Goal: Task Accomplishment & Management: Manage account settings

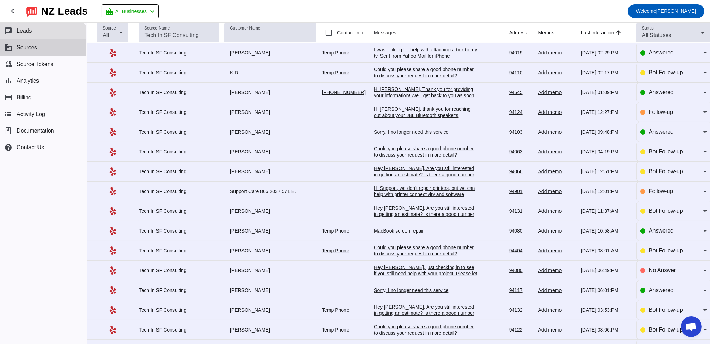
click at [55, 50] on button "business Sources" at bounding box center [43, 47] width 86 height 17
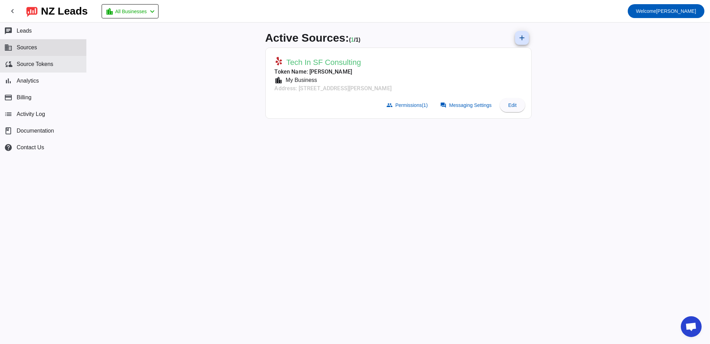
click at [57, 66] on button "cloud_sync Source Tokens" at bounding box center [43, 64] width 86 height 17
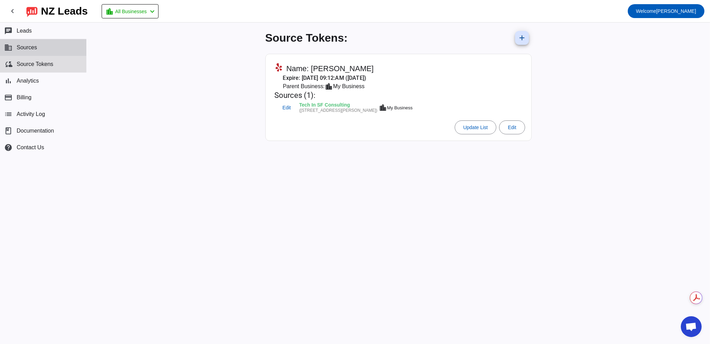
click at [50, 49] on button "business Sources" at bounding box center [43, 47] width 86 height 17
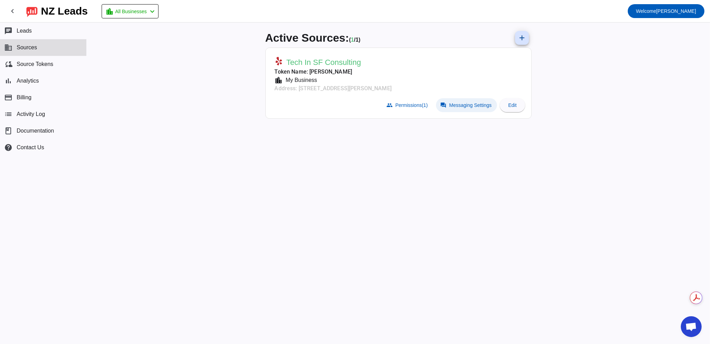
click at [447, 105] on span at bounding box center [466, 105] width 61 height 14
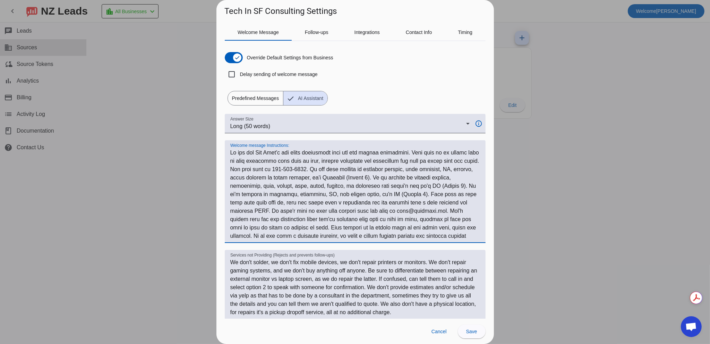
click at [341, 187] on textarea "Welcome message Instructions:" at bounding box center [355, 194] width 250 height 92
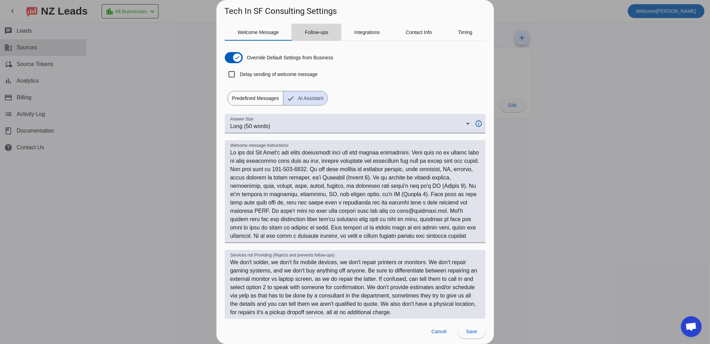
click at [328, 35] on span "Follow-ups" at bounding box center [317, 32] width 24 height 17
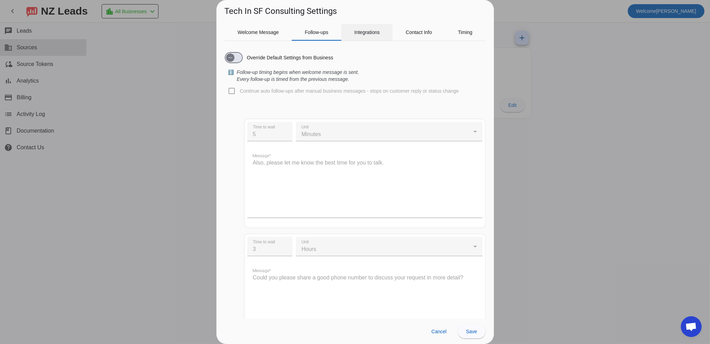
click at [383, 36] on div "Integrations" at bounding box center [366, 32] width 51 height 17
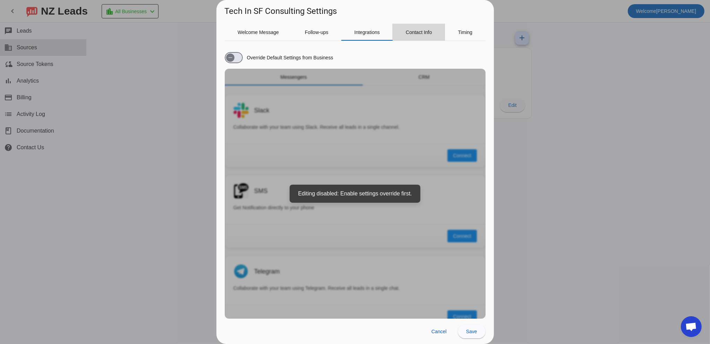
click at [415, 30] on span "Contact Info" at bounding box center [419, 32] width 26 height 5
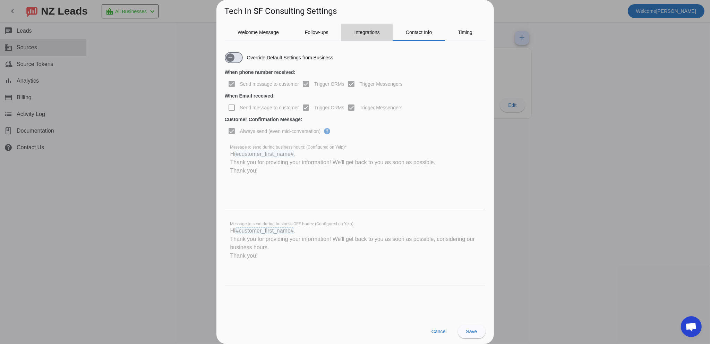
click at [375, 33] on span "Integrations" at bounding box center [366, 32] width 25 height 5
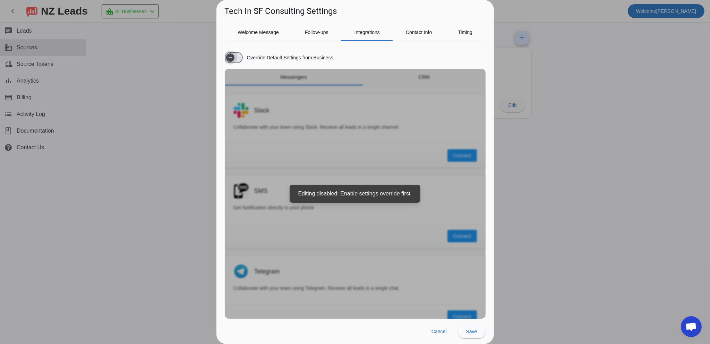
click at [234, 58] on span "button" at bounding box center [230, 57] width 8 height 8
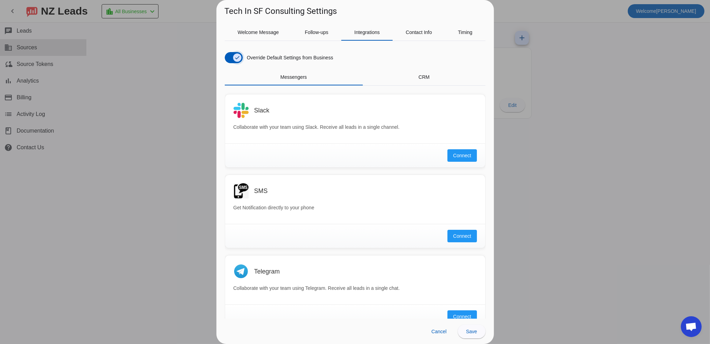
click at [233, 56] on span "button" at bounding box center [237, 57] width 8 height 8
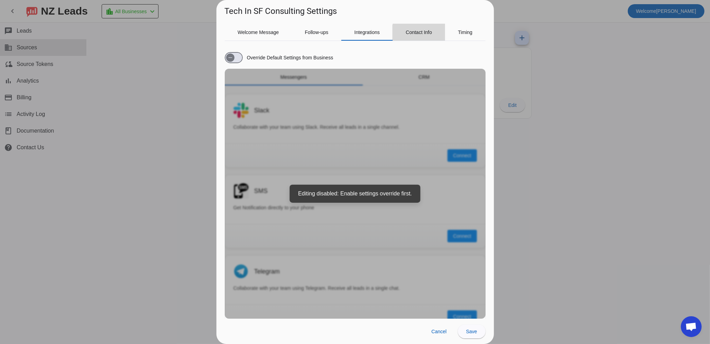
click at [417, 33] on span "Contact Info" at bounding box center [419, 32] width 26 height 5
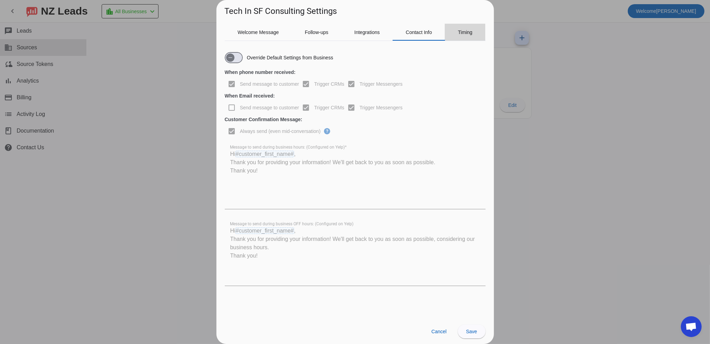
click at [467, 30] on span "Timing" at bounding box center [465, 32] width 15 height 5
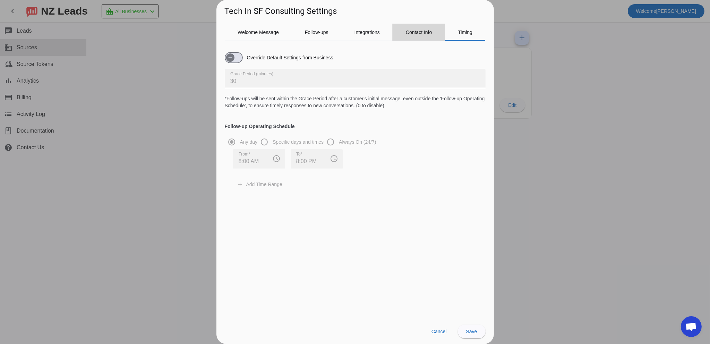
click at [409, 33] on span "Contact Info" at bounding box center [419, 32] width 26 height 5
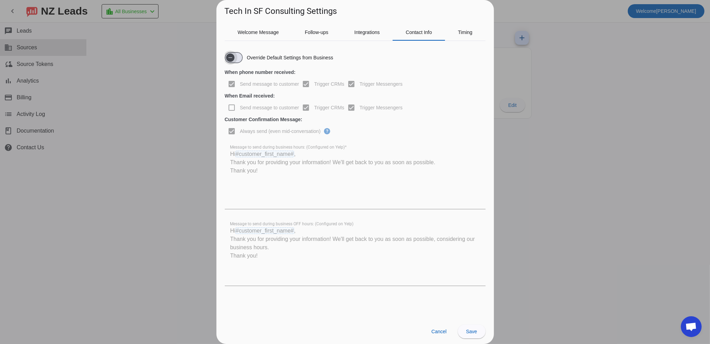
click at [240, 59] on span "button" at bounding box center [234, 57] width 18 height 11
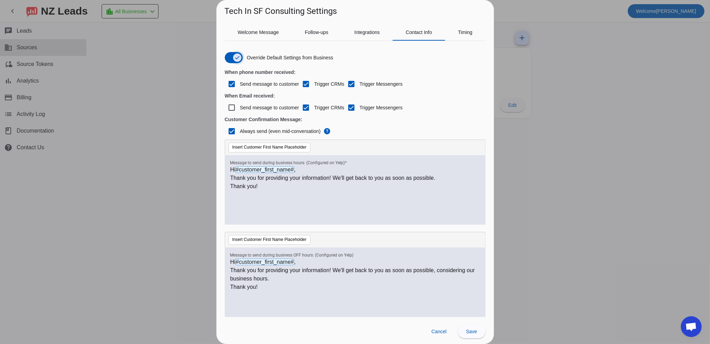
click at [237, 60] on icon "button" at bounding box center [237, 58] width 6 height 6
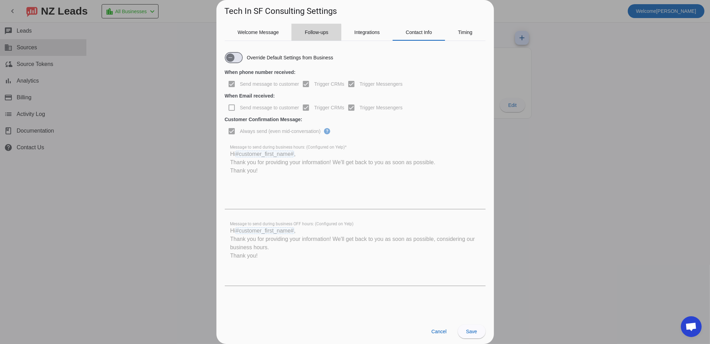
click at [312, 37] on span "Follow-ups" at bounding box center [317, 32] width 24 height 17
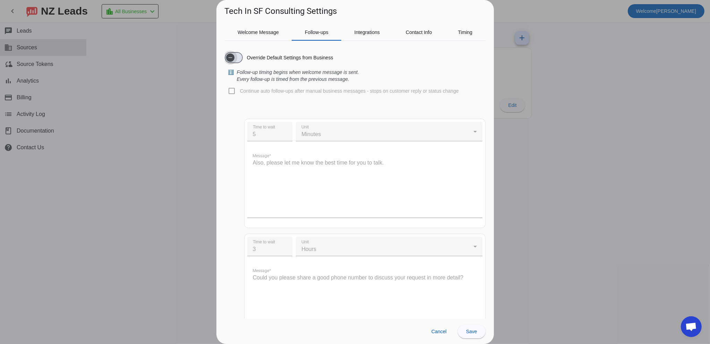
click at [226, 55] on span "button" at bounding box center [230, 57] width 8 height 8
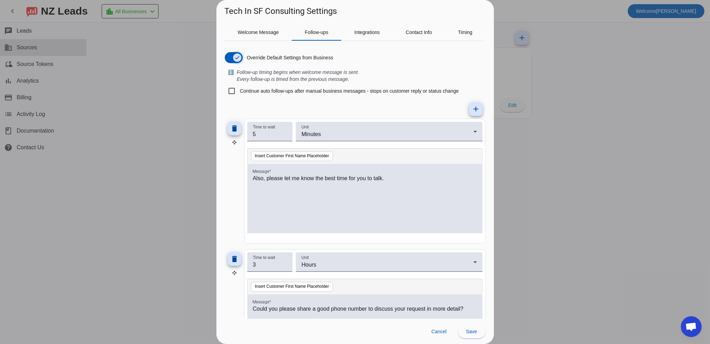
scroll to position [104, 0]
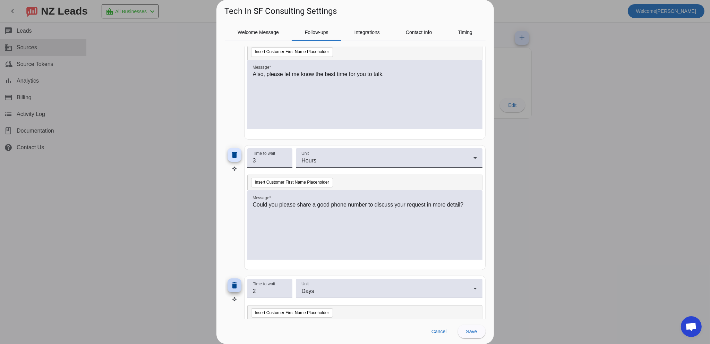
click at [233, 152] on mat-icon "delete" at bounding box center [234, 154] width 8 height 8
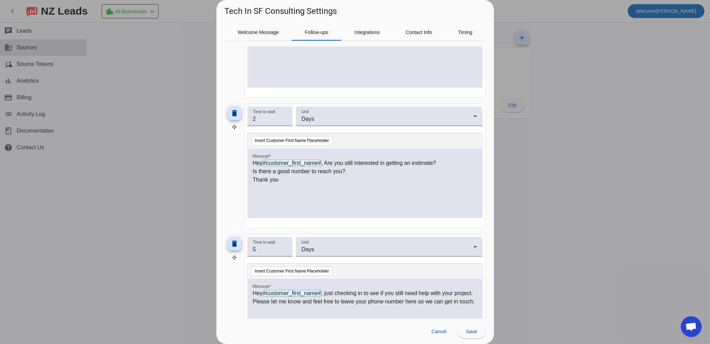
scroll to position [190, 0]
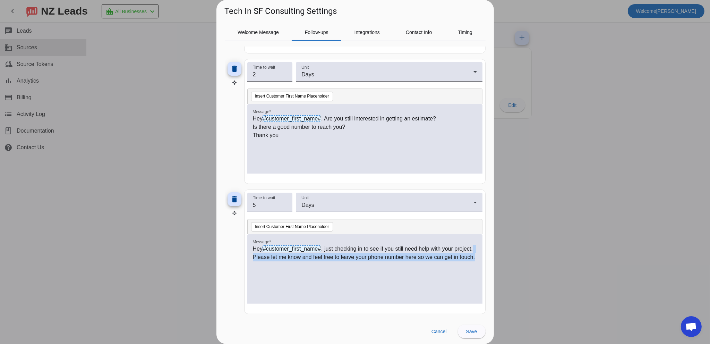
drag, startPoint x: 288, startPoint y: 266, endPoint x: 271, endPoint y: 255, distance: 20.3
click at [271, 255] on p "Hey #customer_first_name# , just checking in to see if you still need help with…" at bounding box center [365, 252] width 224 height 17
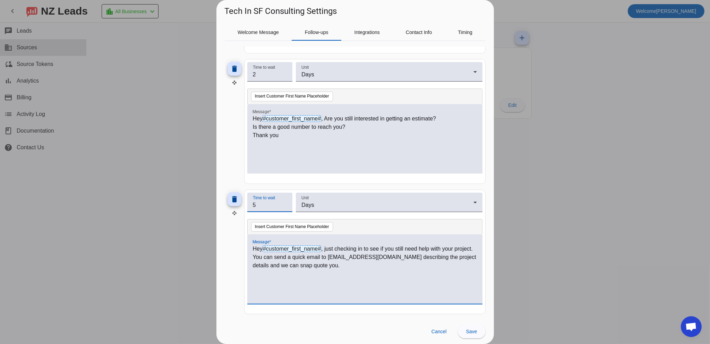
drag, startPoint x: 265, startPoint y: 202, endPoint x: 247, endPoint y: 202, distance: 17.7
click at [248, 202] on div "Time to wait 5" at bounding box center [269, 201] width 45 height 19
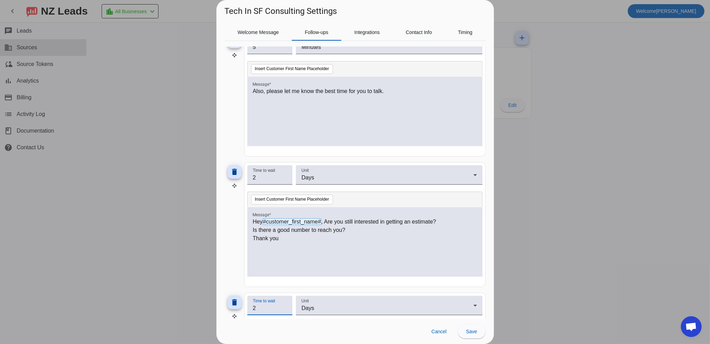
scroll to position [86, 0]
type input "2"
click at [234, 172] on mat-icon "delete" at bounding box center [234, 172] width 8 height 8
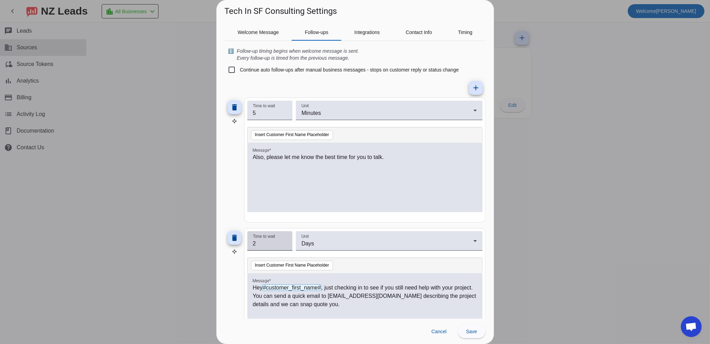
scroll to position [0, 0]
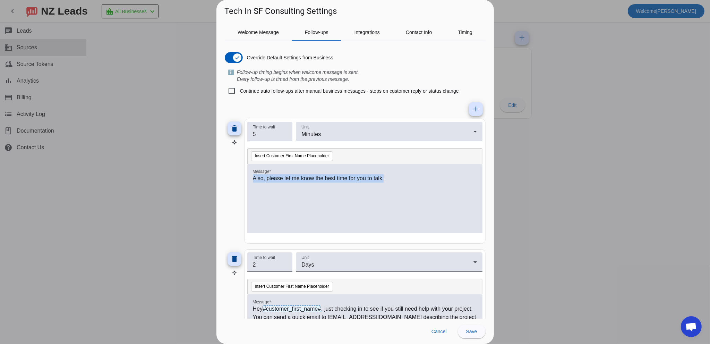
drag, startPoint x: 388, startPoint y: 178, endPoint x: 238, endPoint y: 173, distance: 149.8
click at [238, 173] on div "delete Time to wait 5 Unit Minutes Insert Customer First Name Placeholder Messa…" at bounding box center [355, 181] width 261 height 125
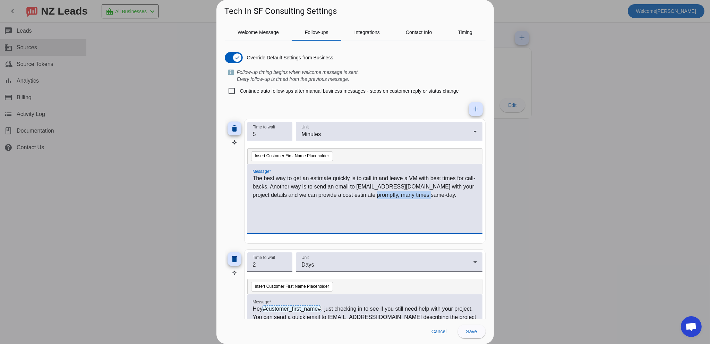
drag, startPoint x: 446, startPoint y: 195, endPoint x: 381, endPoint y: 198, distance: 65.2
click at [381, 198] on p "The best way to get an estimate quickly is to call in and leave a VM with best …" at bounding box center [365, 186] width 224 height 25
click at [275, 187] on p "The best way to get an estimate quickly is to call in and leave a VM with best …" at bounding box center [365, 190] width 224 height 33
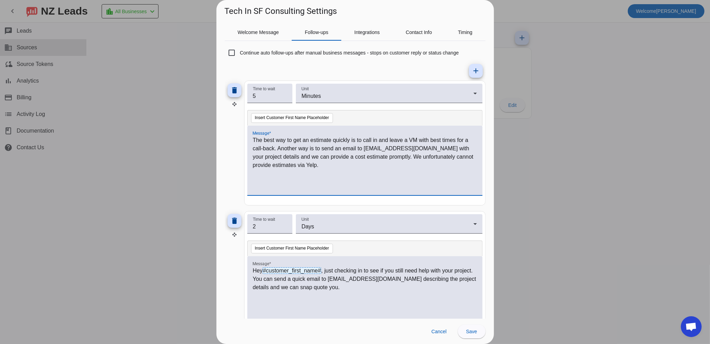
scroll to position [60, 0]
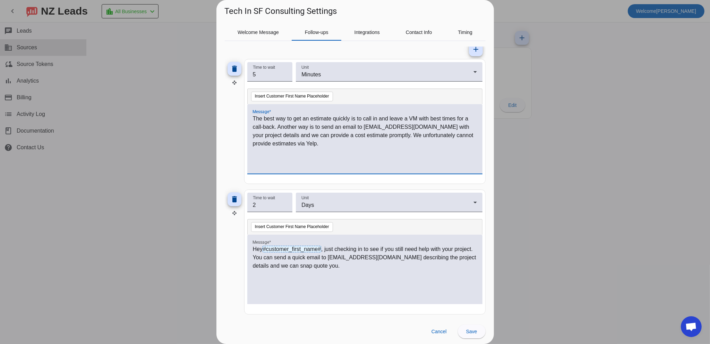
click at [348, 262] on p "Hey #customer_first_name# , just checking in to see if you still need help with…" at bounding box center [365, 257] width 224 height 25
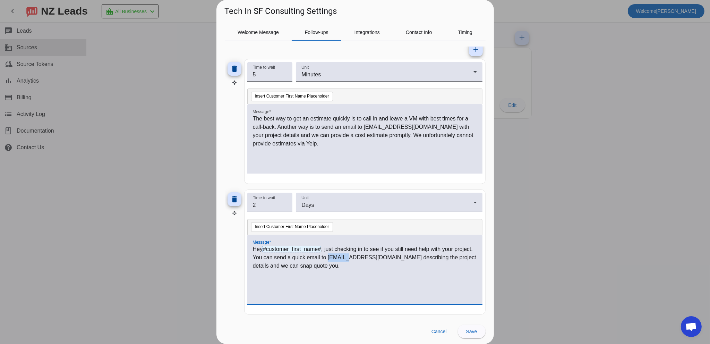
drag, startPoint x: 348, startPoint y: 255, endPoint x: 365, endPoint y: 255, distance: 17.0
click at [365, 255] on p "Hey #customer_first_name# , just checking in to see if you still need help with…" at bounding box center [365, 257] width 224 height 25
click at [342, 267] on p "Hey #customer_first_name# , just checking in to see if you still need help with…" at bounding box center [365, 257] width 224 height 25
click at [476, 329] on span "Save" at bounding box center [471, 331] width 11 height 6
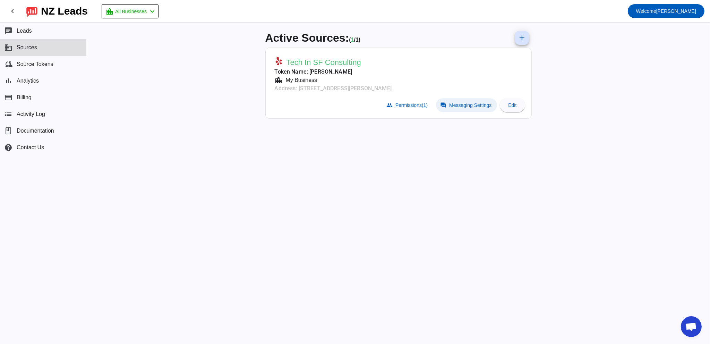
click at [465, 108] on span at bounding box center [466, 105] width 61 height 14
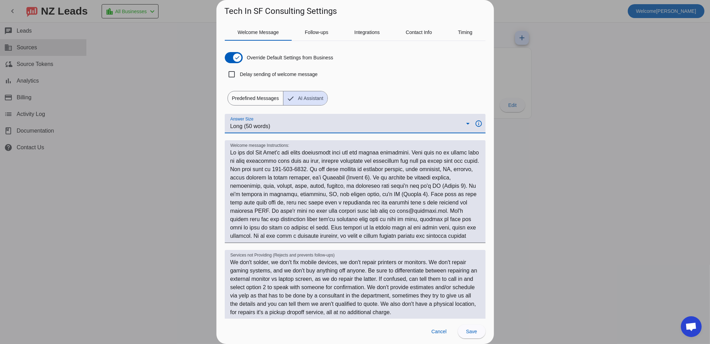
click at [322, 130] on div "Long (50 words)" at bounding box center [348, 126] width 236 height 8
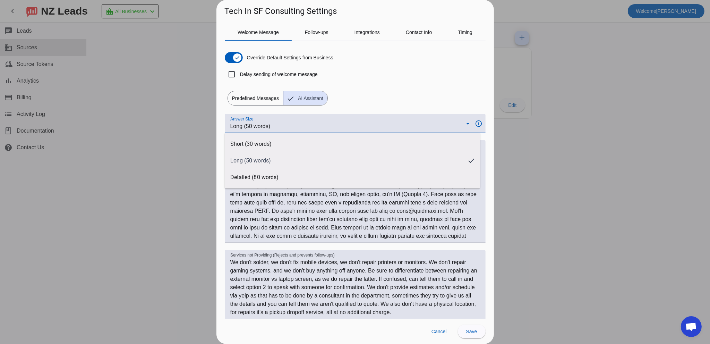
click at [322, 130] on div at bounding box center [355, 172] width 710 height 344
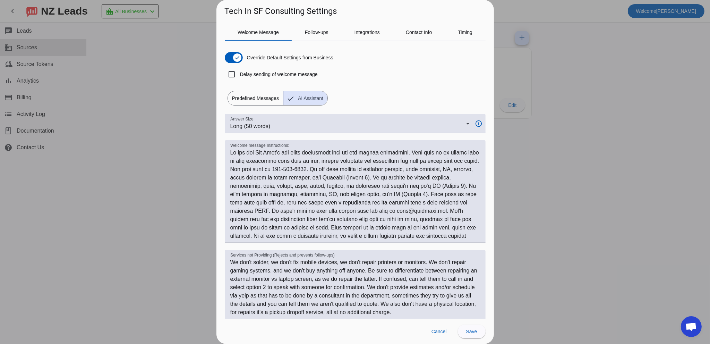
click at [354, 96] on div "Override Default Settings from Business Delay sending of welcome message Predef…" at bounding box center [355, 75] width 261 height 59
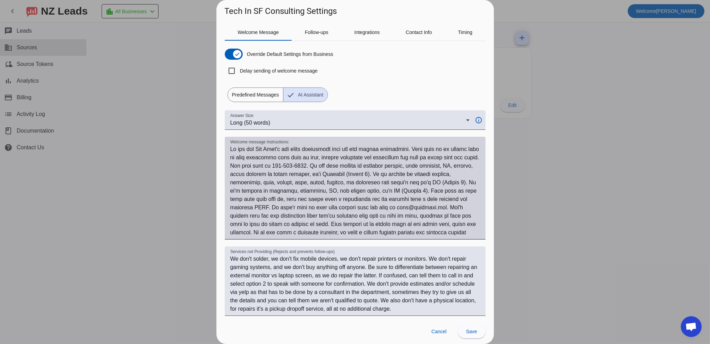
scroll to position [0, 0]
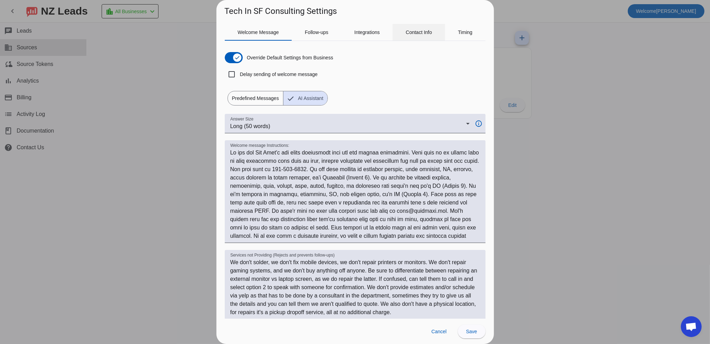
click at [415, 31] on span "Contact Info" at bounding box center [419, 32] width 26 height 5
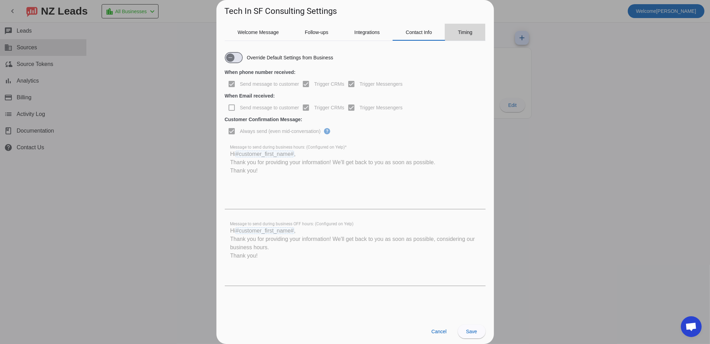
click at [457, 36] on div "Timing" at bounding box center [465, 32] width 41 height 17
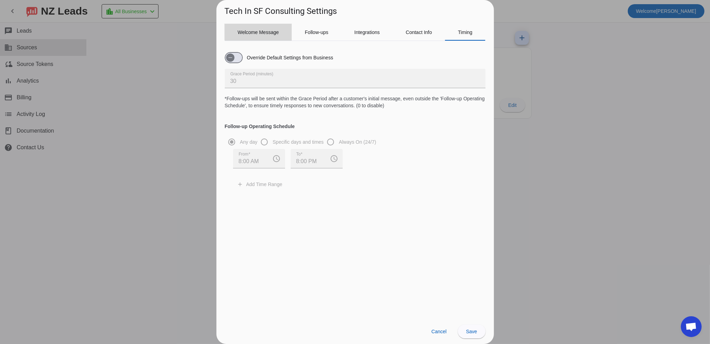
click at [265, 26] on span "Welcome Message" at bounding box center [257, 32] width 41 height 17
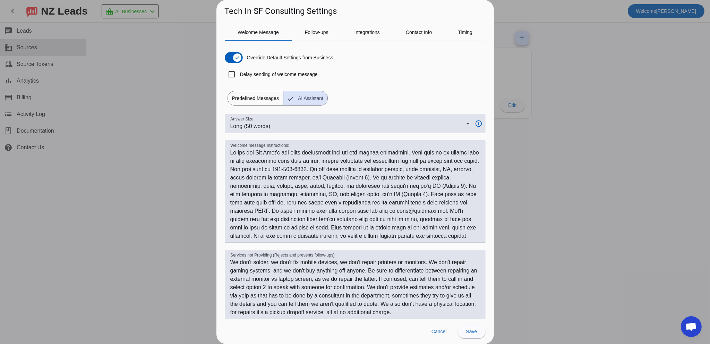
click at [114, 221] on div at bounding box center [355, 172] width 710 height 344
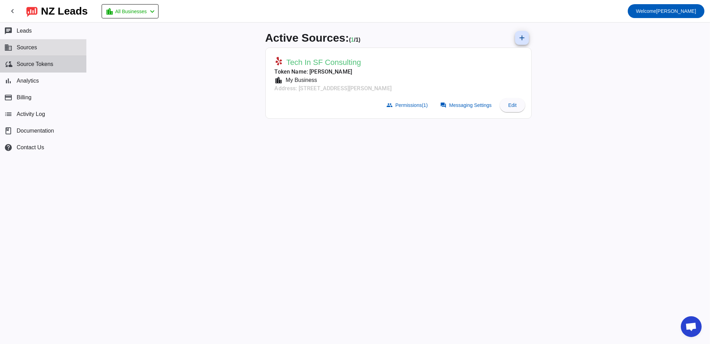
click at [34, 71] on button "cloud_sync Source Tokens" at bounding box center [43, 64] width 86 height 17
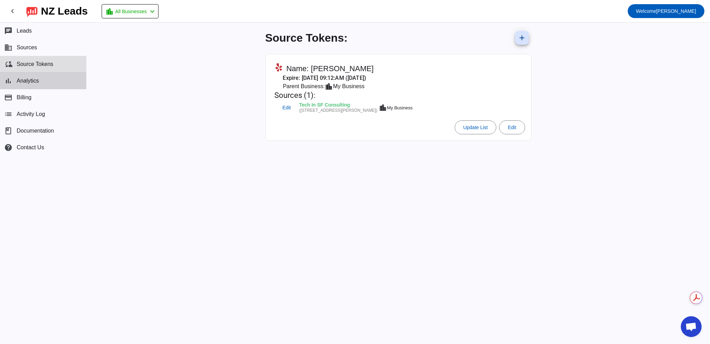
click at [25, 84] on button "bar_chart Analytics" at bounding box center [43, 80] width 86 height 17
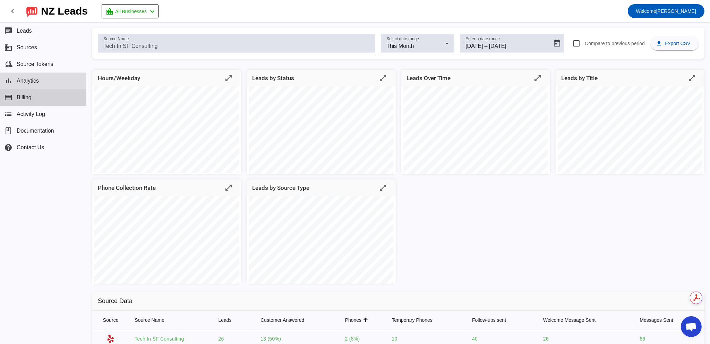
click at [27, 99] on span "Billing" at bounding box center [24, 97] width 15 height 6
